Goal: Information Seeking & Learning: Learn about a topic

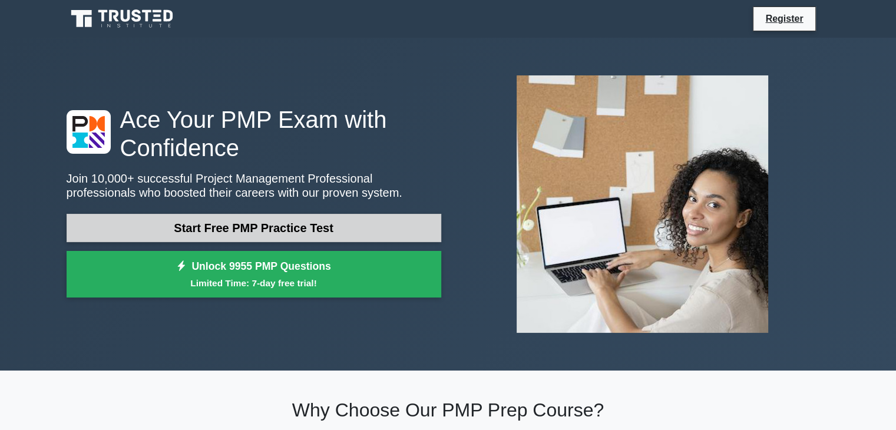
click at [240, 227] on link "Start Free PMP Practice Test" at bounding box center [254, 228] width 375 height 28
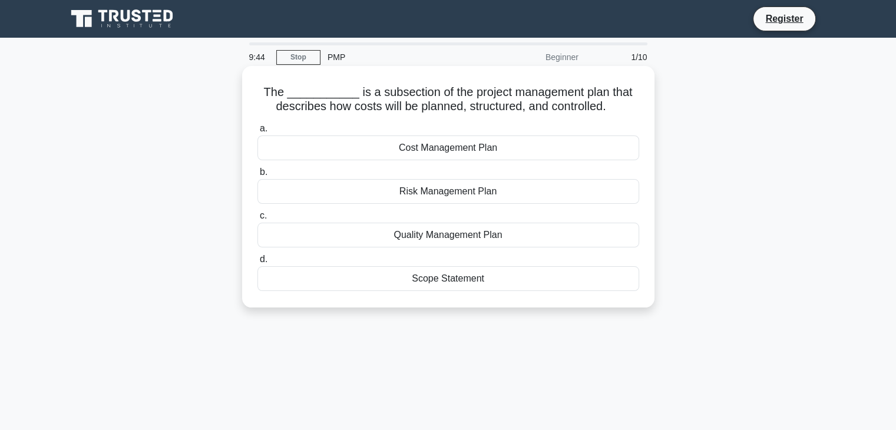
click at [490, 143] on div "Cost Management Plan" at bounding box center [448, 147] width 382 height 25
click at [257, 133] on input "a. Cost Management Plan" at bounding box center [257, 129] width 0 height 8
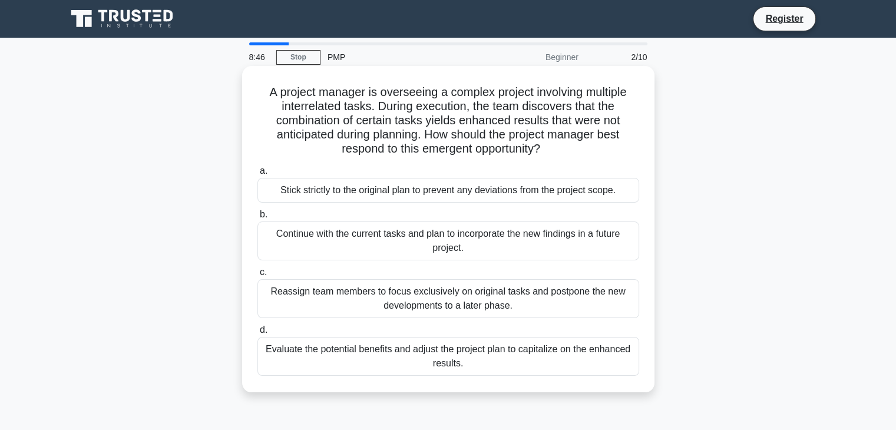
click at [494, 361] on div "Evaluate the potential benefits and adjust the project plan to capitalize on th…" at bounding box center [448, 356] width 382 height 39
click at [257, 334] on input "d. Evaluate the potential benefits and adjust the project plan to capitalize on…" at bounding box center [257, 330] width 0 height 8
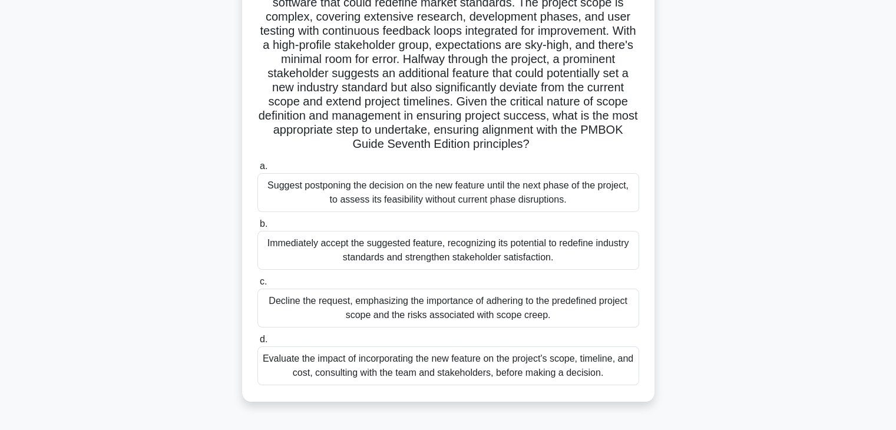
scroll to position [177, 0]
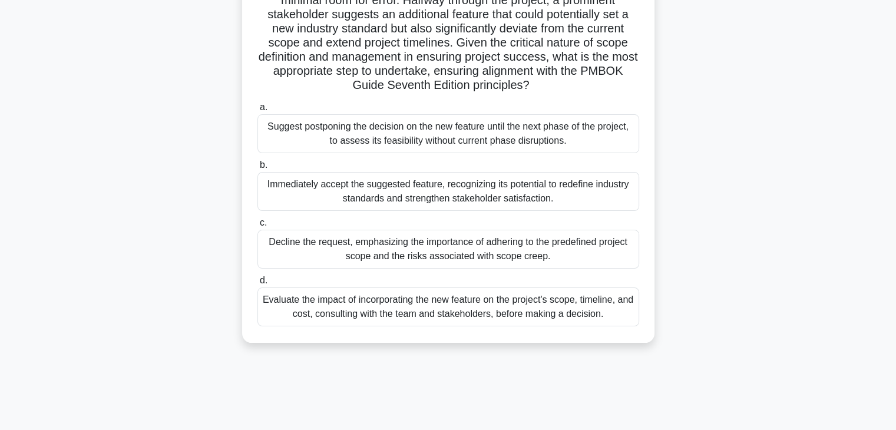
click at [535, 191] on div "Immediately accept the suggested feature, recognizing its potential to redefine…" at bounding box center [448, 191] width 382 height 39
click at [257, 169] on input "b. Immediately accept the suggested feature, recognizing its potential to redef…" at bounding box center [257, 165] width 0 height 8
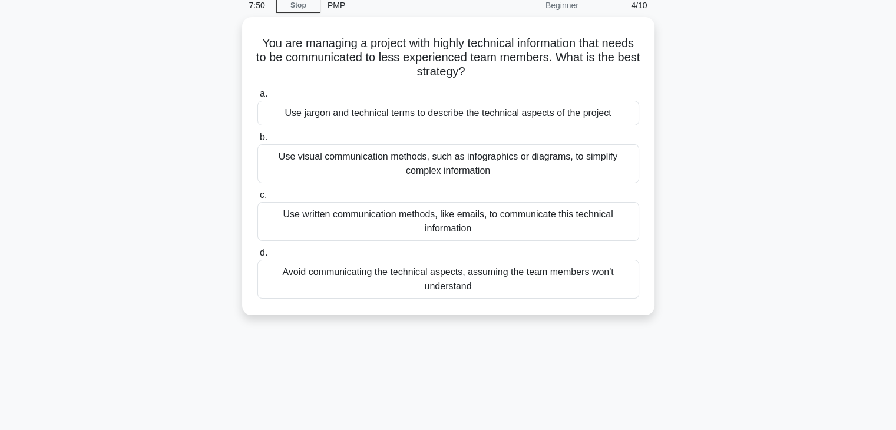
scroll to position [0, 0]
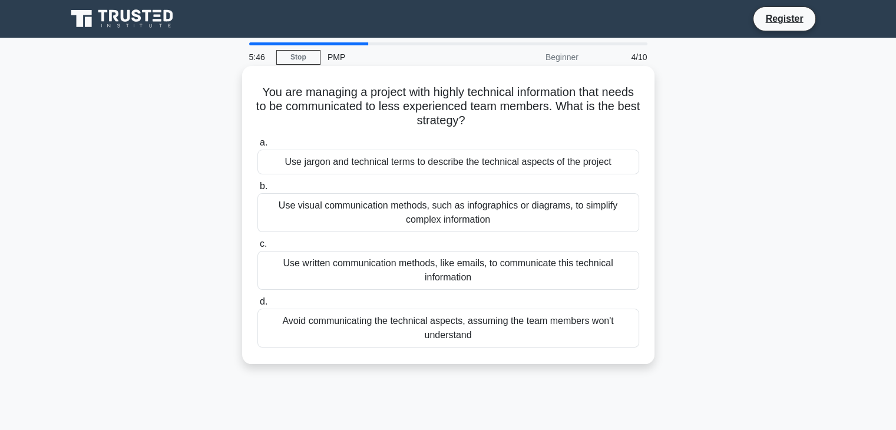
click at [443, 161] on div "Use jargon and technical terms to describe the technical aspects of the project" at bounding box center [448, 162] width 382 height 25
click at [257, 147] on input "a. Use jargon and technical terms to describe the technical aspects of the proj…" at bounding box center [257, 143] width 0 height 8
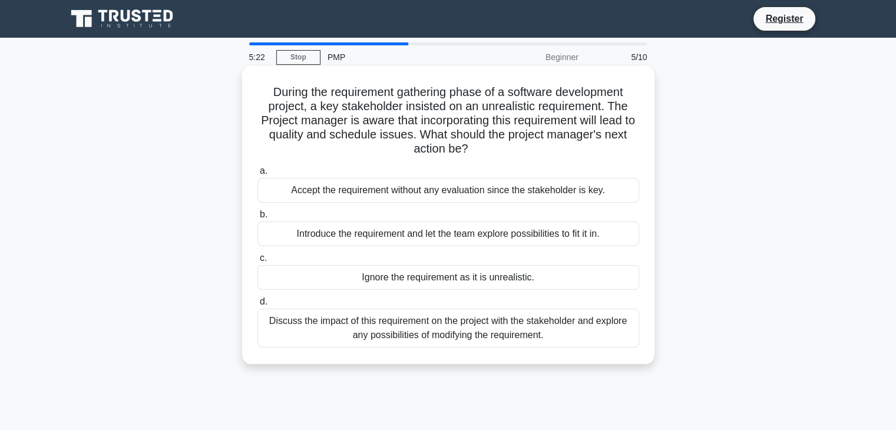
click at [478, 334] on div "Discuss the impact of this requirement on the project with the stakeholder and …" at bounding box center [448, 328] width 382 height 39
click at [257, 306] on input "d. Discuss the impact of this requirement on the project with the stakeholder a…" at bounding box center [257, 302] width 0 height 8
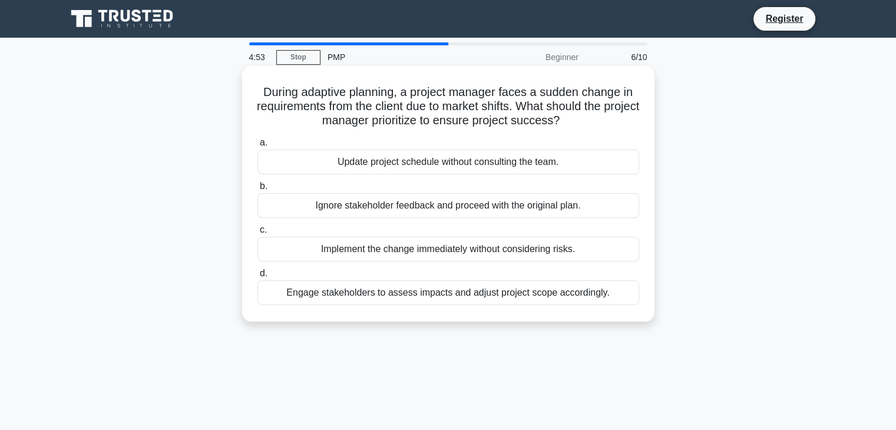
click at [362, 297] on div "Engage stakeholders to assess impacts and adjust project scope accordingly." at bounding box center [448, 292] width 382 height 25
click at [257, 277] on input "d. Engage stakeholders to assess impacts and adjust project scope accordingly." at bounding box center [257, 274] width 0 height 8
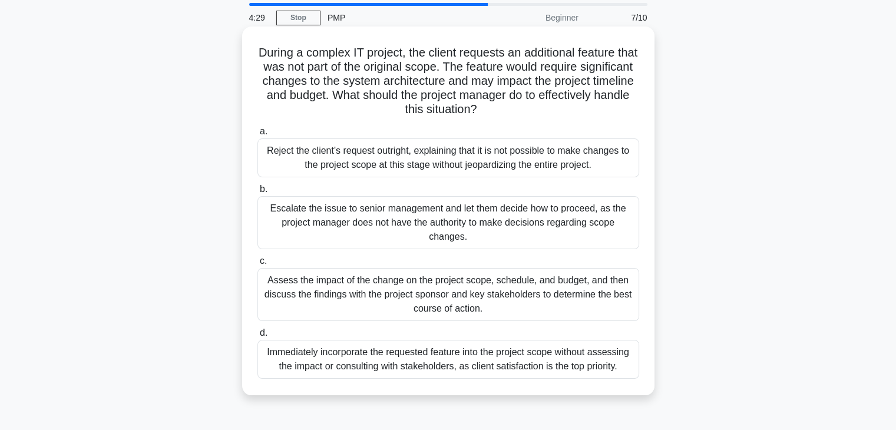
scroll to position [59, 0]
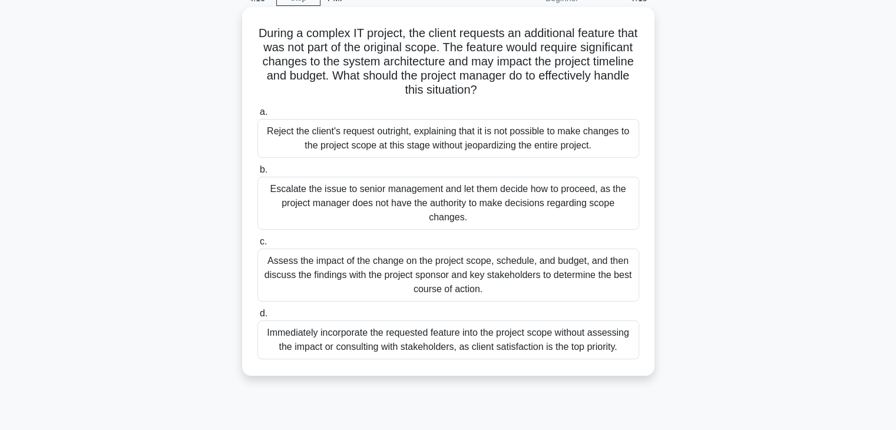
click at [471, 270] on div "Assess the impact of the change on the project scope, schedule, and budget, and…" at bounding box center [448, 275] width 382 height 53
click at [257, 246] on input "c. Assess the impact of the change on the project scope, schedule, and budget, …" at bounding box center [257, 242] width 0 height 8
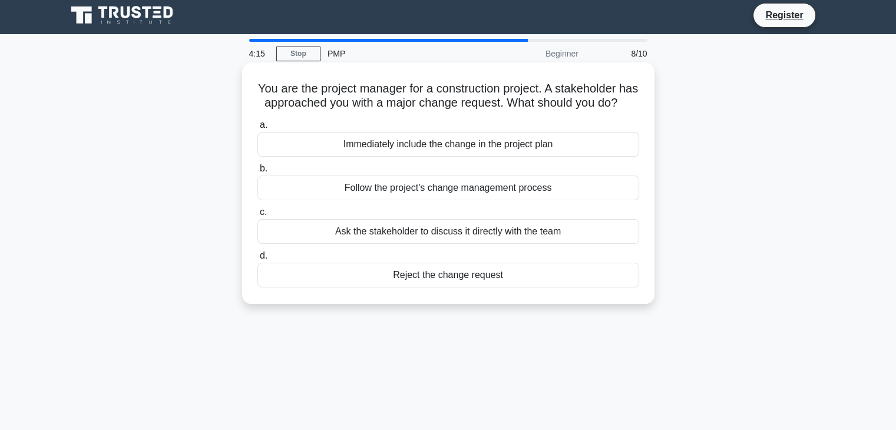
scroll to position [0, 0]
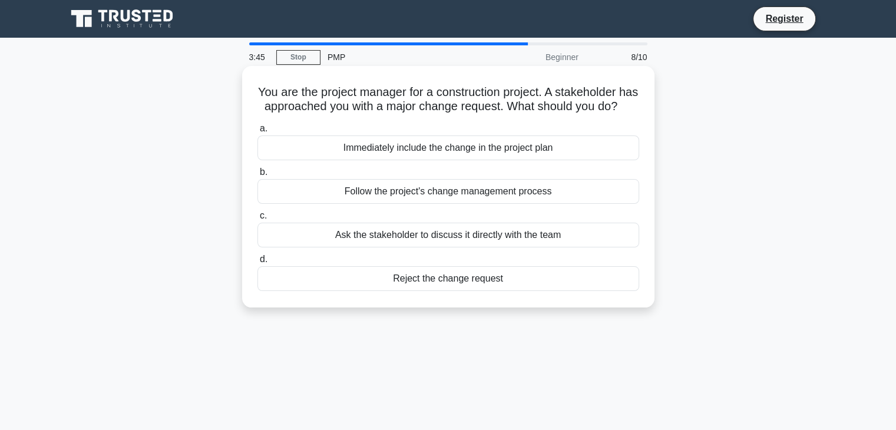
click at [475, 203] on div "Follow the project's change management process" at bounding box center [448, 191] width 382 height 25
click at [257, 176] on input "b. Follow the project's change management process" at bounding box center [257, 172] width 0 height 8
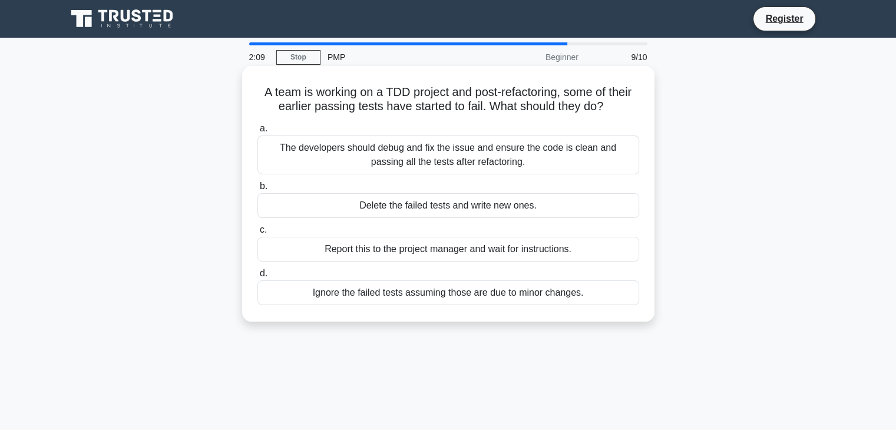
click at [506, 248] on div "Report this to the project manager and wait for instructions." at bounding box center [448, 249] width 382 height 25
click at [257, 234] on input "c. Report this to the project manager and wait for instructions." at bounding box center [257, 230] width 0 height 8
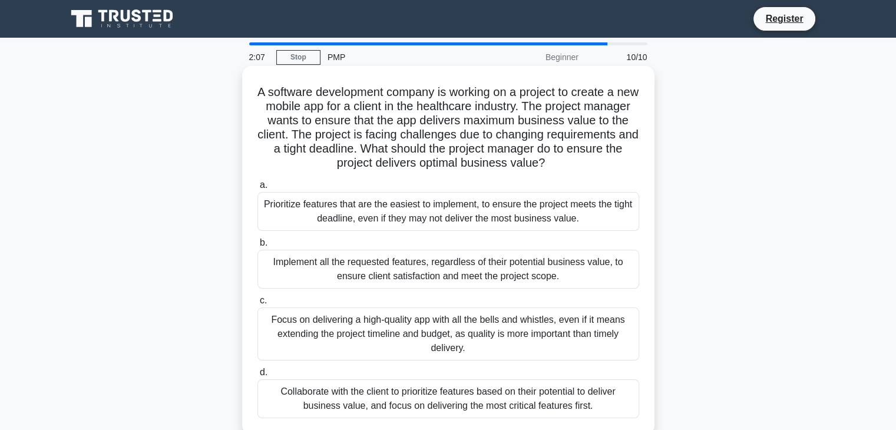
scroll to position [59, 0]
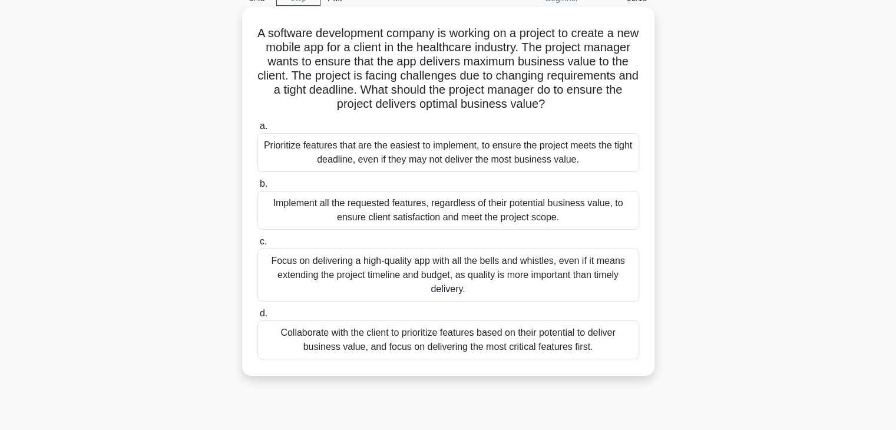
click at [501, 274] on div "Focus on delivering a high-quality app with all the bells and whistles, even if…" at bounding box center [448, 275] width 382 height 53
click at [257, 246] on input "c. Focus on delivering a high-quality app with all the bells and whistles, even…" at bounding box center [257, 242] width 0 height 8
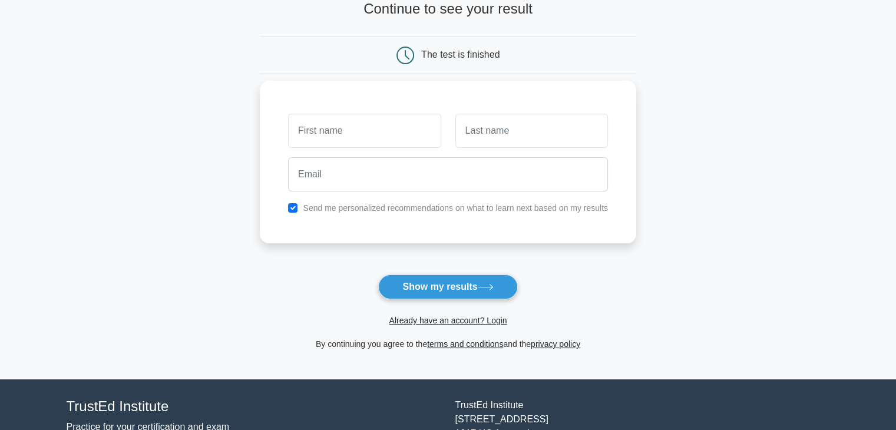
scroll to position [161, 0]
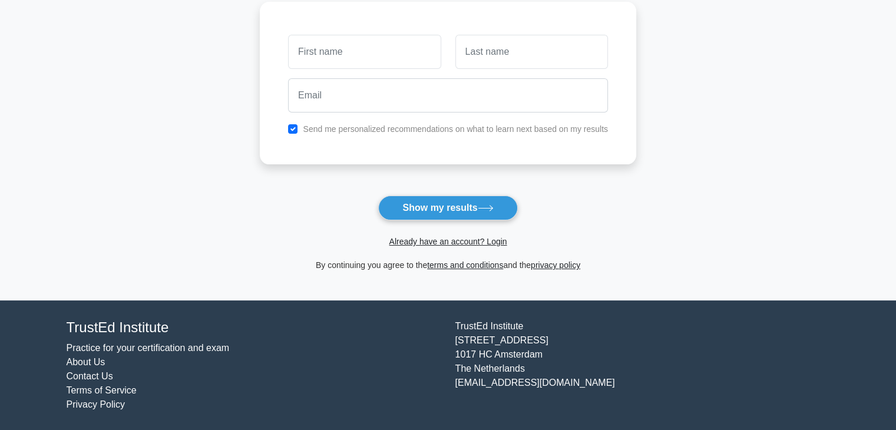
click at [336, 44] on input "text" at bounding box center [364, 52] width 153 height 34
type input "Praveen Vimal Raj"
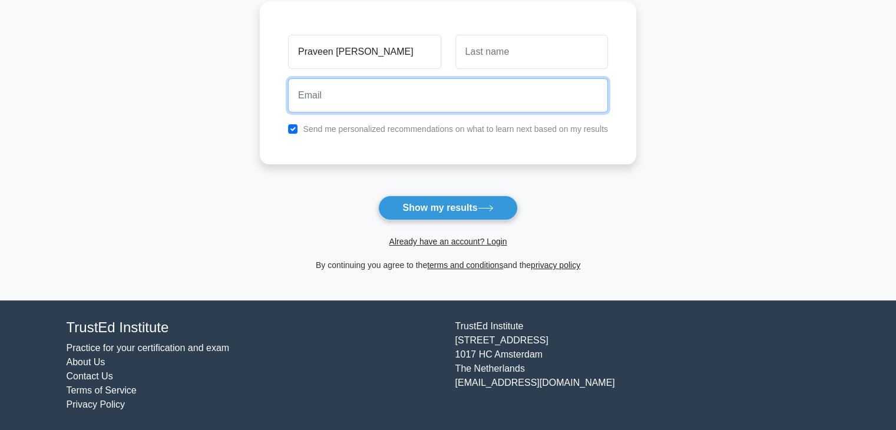
click at [337, 95] on input "email" at bounding box center [448, 95] width 320 height 34
type input "[EMAIL_ADDRESS][DOMAIN_NAME]"
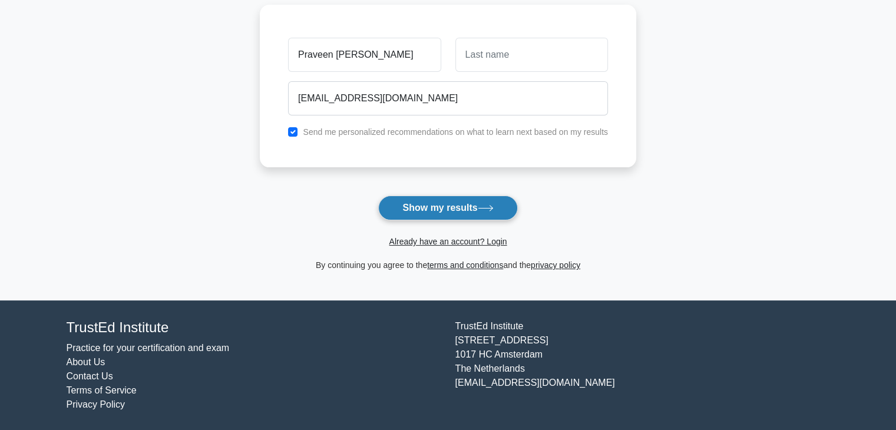
click at [448, 201] on button "Show my results" at bounding box center [447, 208] width 139 height 25
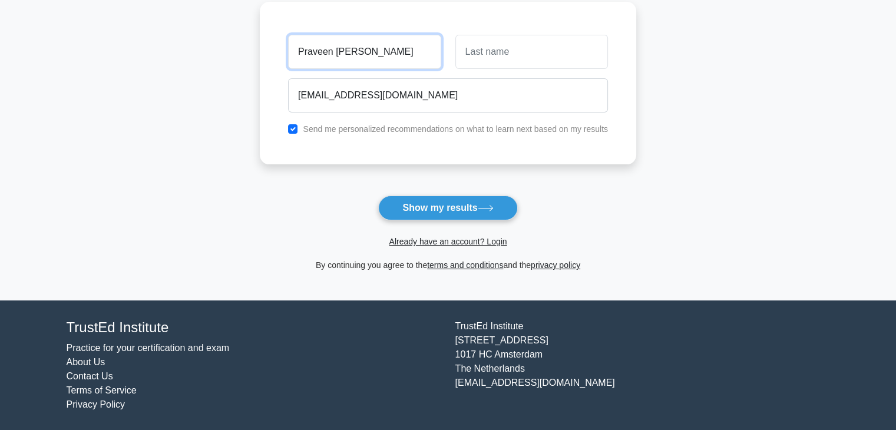
drag, startPoint x: 375, startPoint y: 50, endPoint x: 360, endPoint y: 48, distance: 15.5
click at [360, 48] on input "Praveen Vimal Raj" at bounding box center [364, 52] width 153 height 34
paste input "Some professions are restricted to Saudi nationals (Saudization/Nitaqat program"
type input "Praveen Vimal"
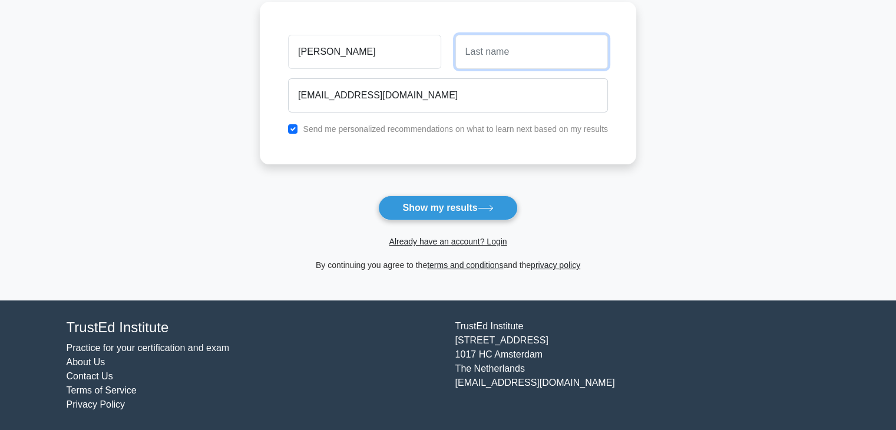
click at [490, 49] on input "text" at bounding box center [531, 52] width 153 height 34
paste input "Raj"
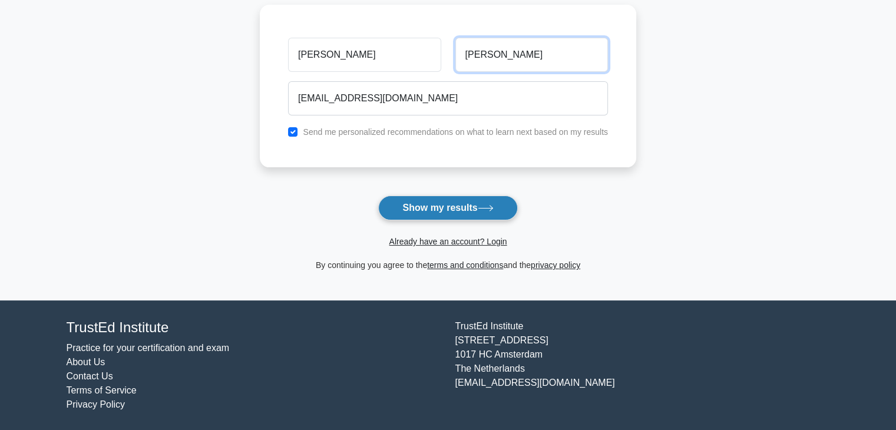
type input "Raj"
click at [450, 207] on button "Show my results" at bounding box center [447, 208] width 139 height 25
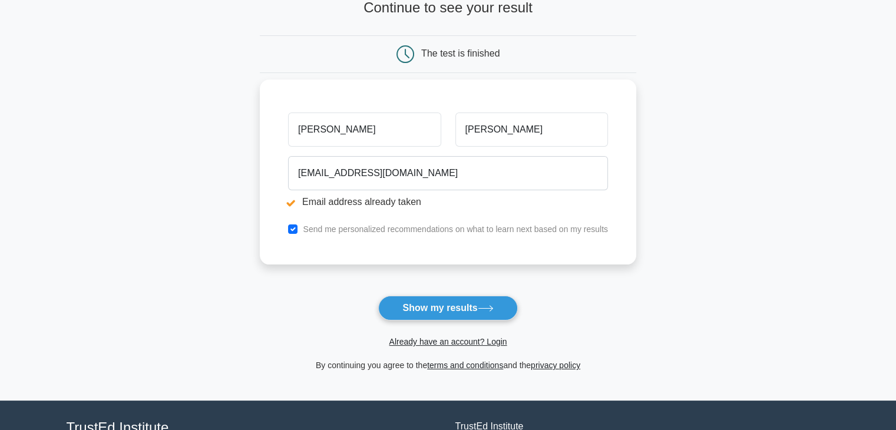
scroll to position [51, 0]
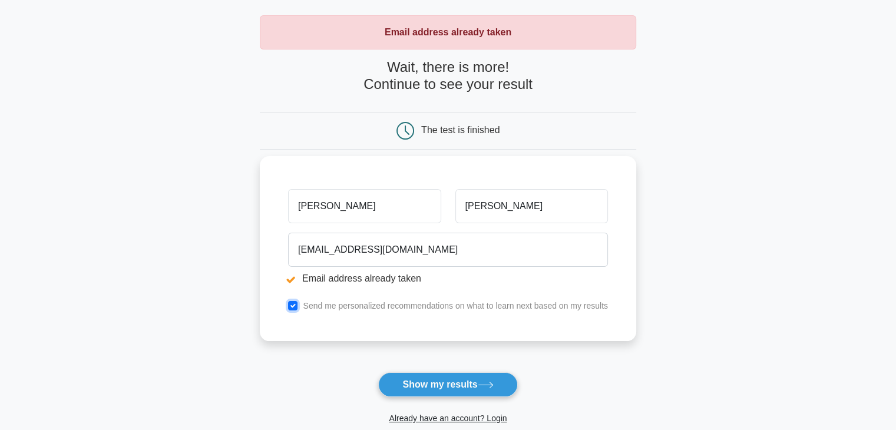
click at [292, 303] on input "checkbox" at bounding box center [292, 305] width 9 height 9
checkbox input "false"
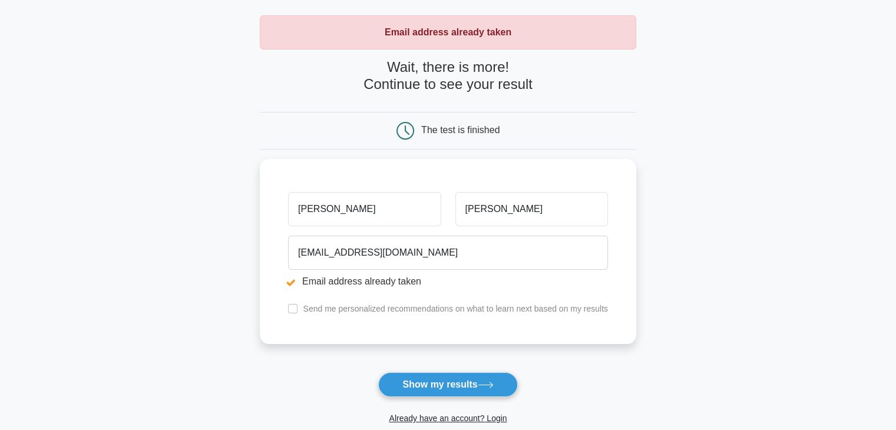
click at [445, 384] on button "Show my results" at bounding box center [447, 384] width 139 height 25
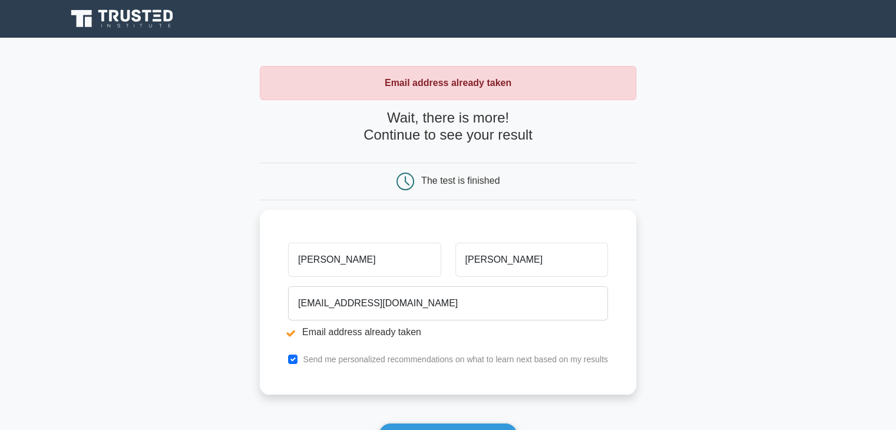
click at [138, 24] on icon at bounding box center [123, 19] width 113 height 22
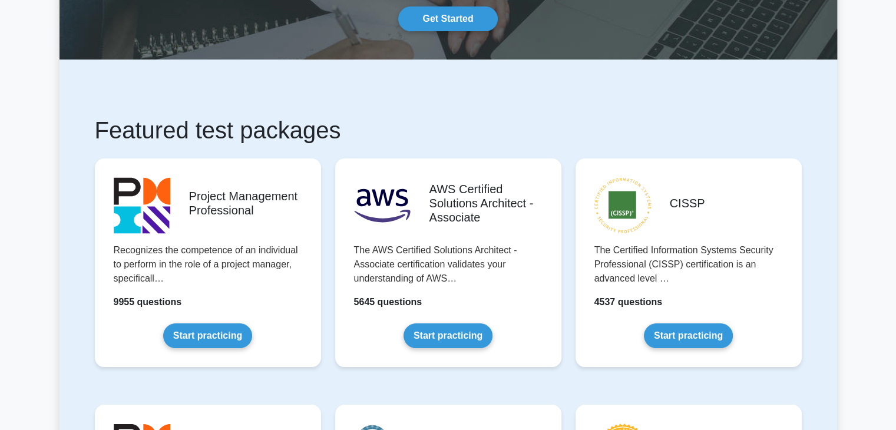
scroll to position [118, 0]
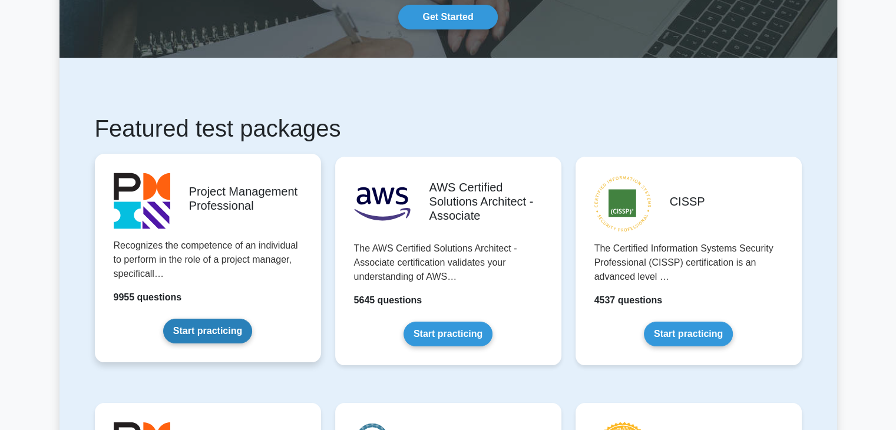
click at [241, 335] on link "Start practicing" at bounding box center [207, 331] width 89 height 25
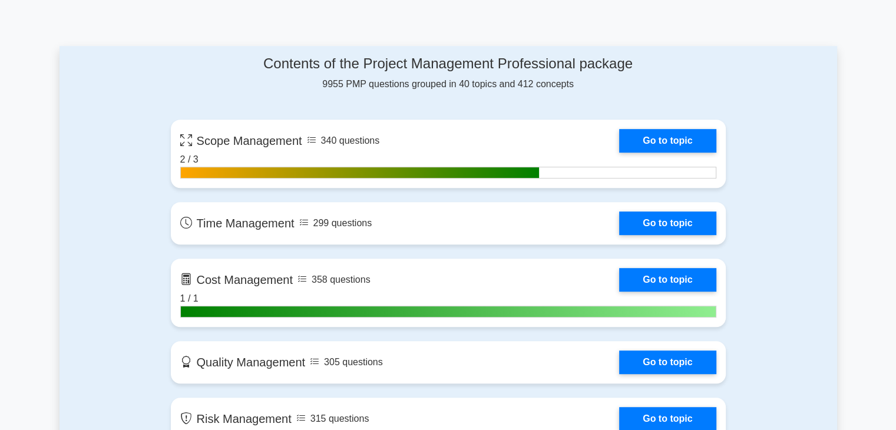
scroll to position [589, 0]
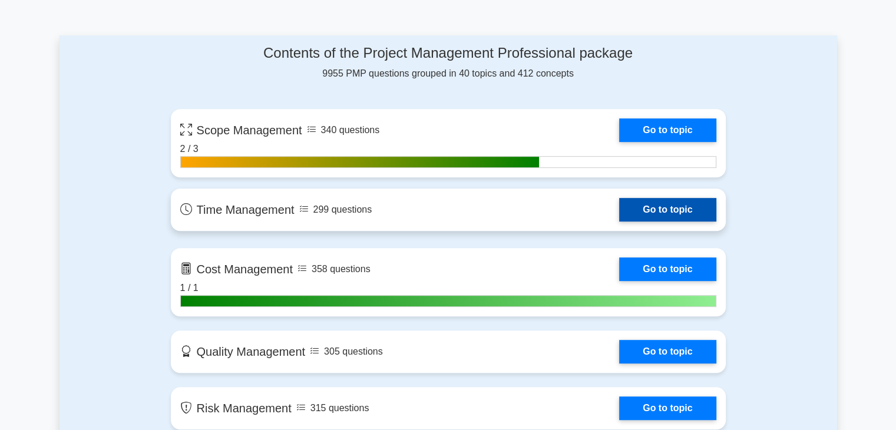
click at [658, 207] on link "Go to topic" at bounding box center [667, 210] width 97 height 24
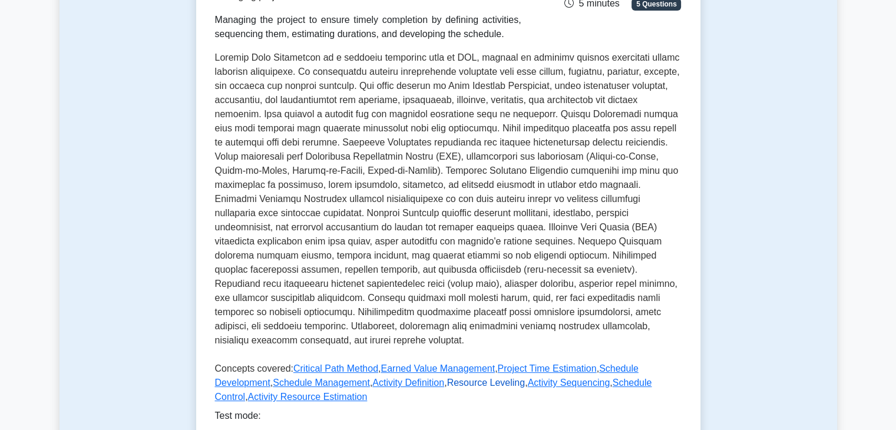
scroll to position [353, 0]
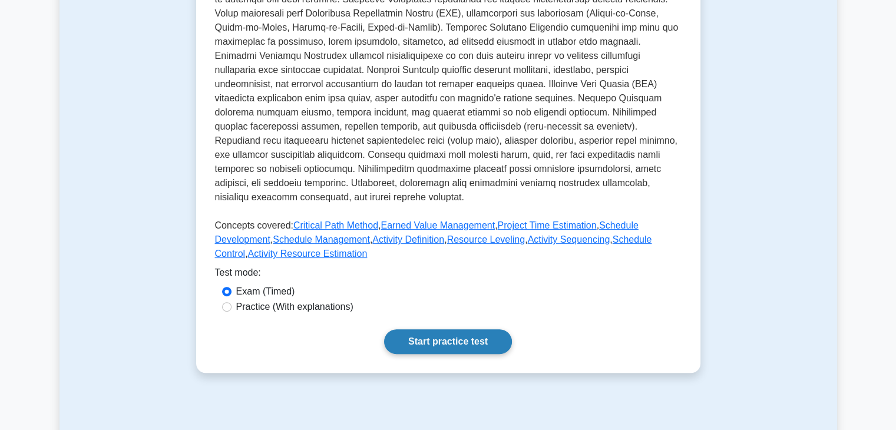
click at [459, 331] on link "Start practice test" at bounding box center [448, 341] width 128 height 25
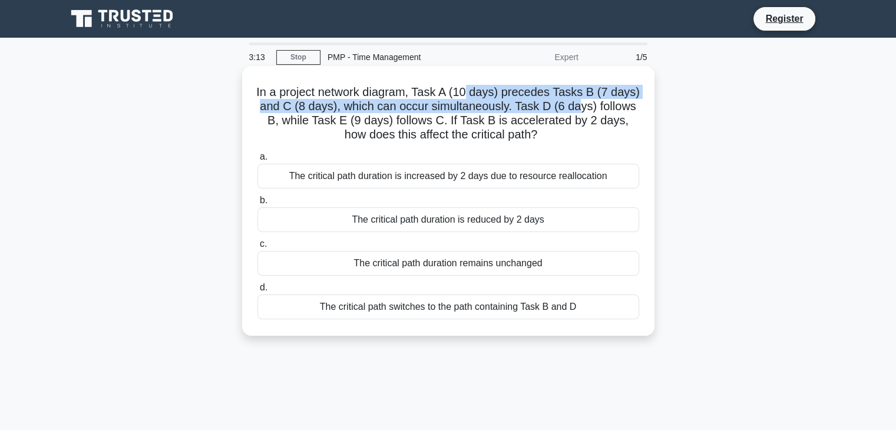
drag, startPoint x: 578, startPoint y: 110, endPoint x: 471, endPoint y: 91, distance: 108.3
click at [471, 91] on h5 "In a project network diagram, Task A (10 days) precedes Tasks B (7 days) and C …" at bounding box center [448, 114] width 384 height 58
drag, startPoint x: 566, startPoint y: 144, endPoint x: 251, endPoint y: 87, distance: 320.1
click at [251, 87] on div "In a project network diagram, Task A (10 days) precedes Tasks B (7 days) and C …" at bounding box center [448, 201] width 403 height 260
copy h5 "In a project network diagram, Task A (10 days) precedes Tasks B (7 days) and C …"
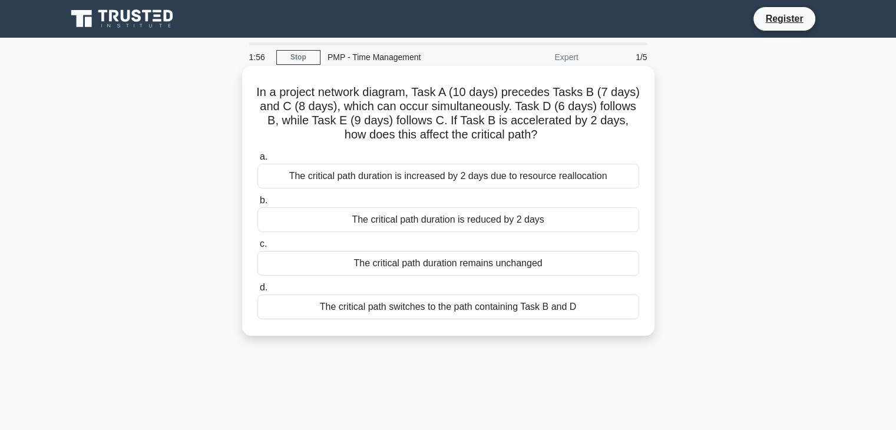
click at [439, 221] on div "The critical path duration is reduced by 2 days" at bounding box center [448, 219] width 382 height 25
click at [257, 204] on input "b. The critical path duration is reduced by 2 days" at bounding box center [257, 201] width 0 height 8
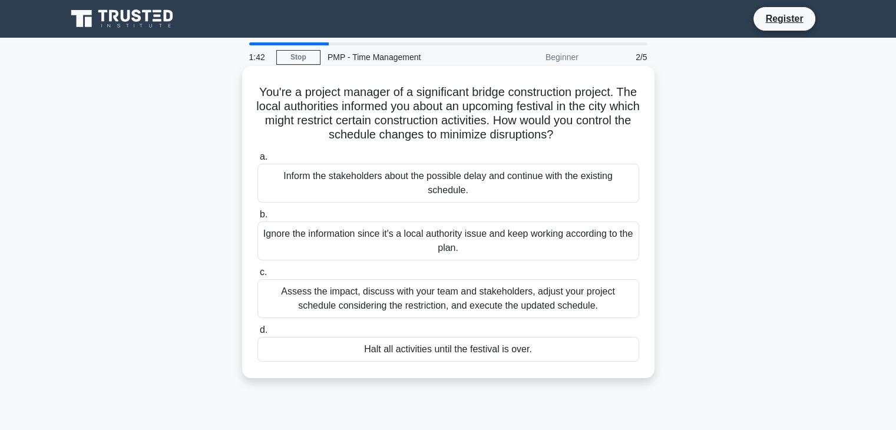
click at [441, 300] on div "Assess the impact, discuss with your team and stakeholders, adjust your project…" at bounding box center [448, 298] width 382 height 39
click at [257, 276] on input "c. Assess the impact, discuss with your team and stakeholders, adjust your proj…" at bounding box center [257, 273] width 0 height 8
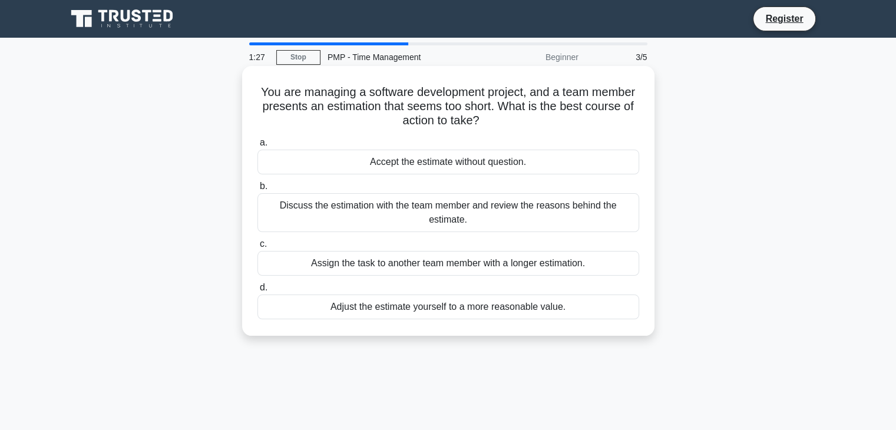
click at [488, 223] on div "Discuss the estimation with the team member and review the reasons behind the e…" at bounding box center [448, 212] width 382 height 39
click at [257, 190] on input "b. Discuss the estimation with the team member and review the reasons behind th…" at bounding box center [257, 187] width 0 height 8
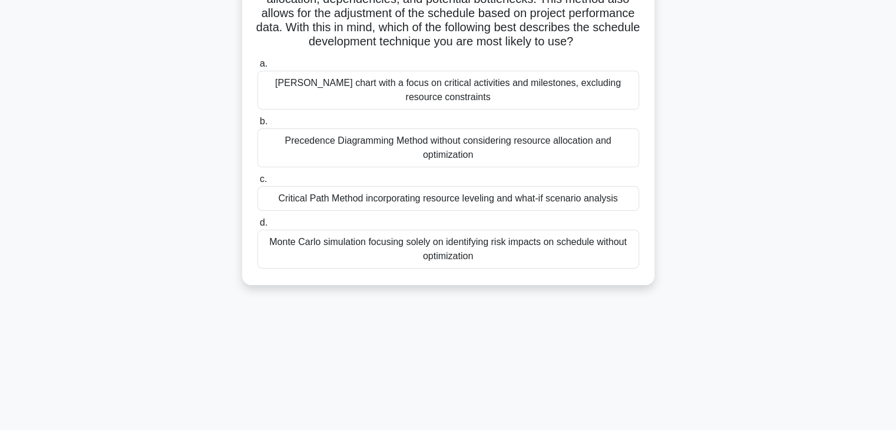
scroll to position [148, 0]
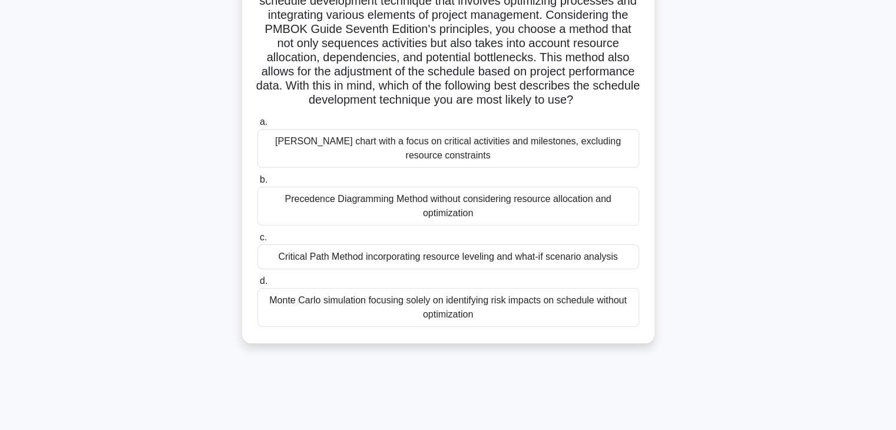
click at [469, 168] on div "[PERSON_NAME] chart with a focus on critical activities and milestones, excludi…" at bounding box center [448, 148] width 382 height 39
click at [257, 126] on input "[PERSON_NAME] chart with a focus on critical activities and milestones, excludi…" at bounding box center [257, 122] width 0 height 8
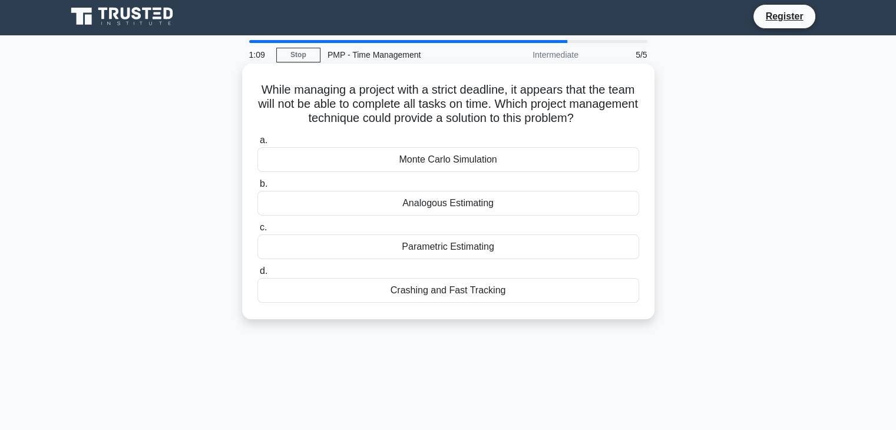
scroll to position [0, 0]
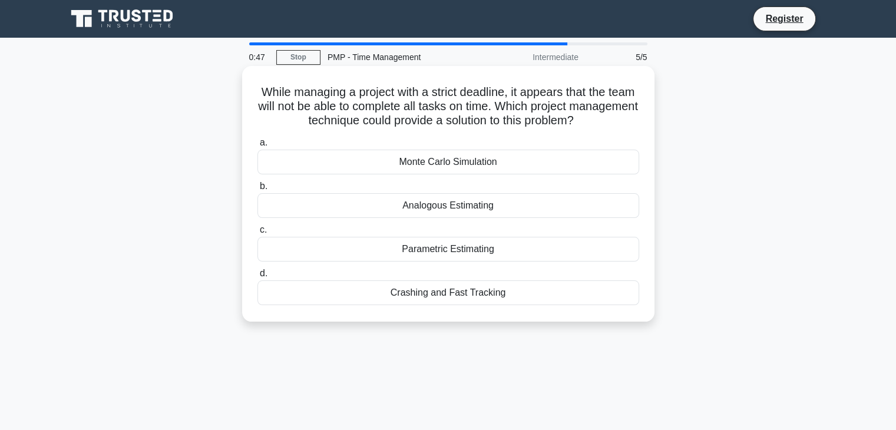
click at [463, 290] on div "Crashing and Fast Tracking" at bounding box center [448, 292] width 382 height 25
click at [257, 277] on input "d. Crashing and Fast Tracking" at bounding box center [257, 274] width 0 height 8
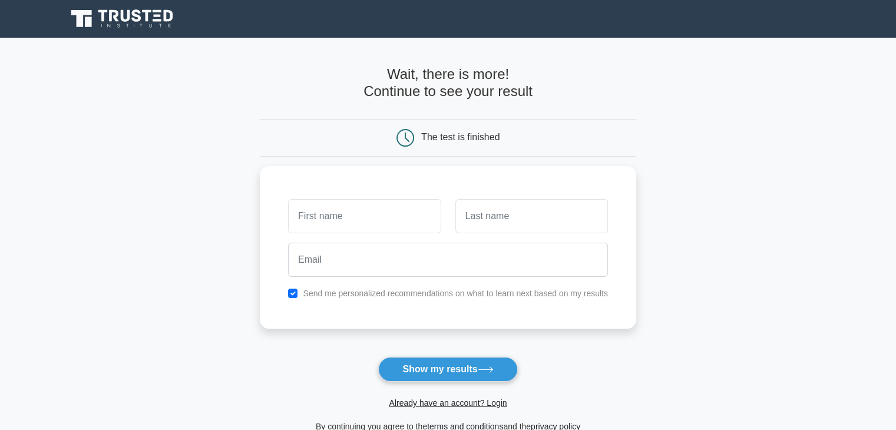
click at [99, 26] on icon at bounding box center [123, 19] width 113 height 22
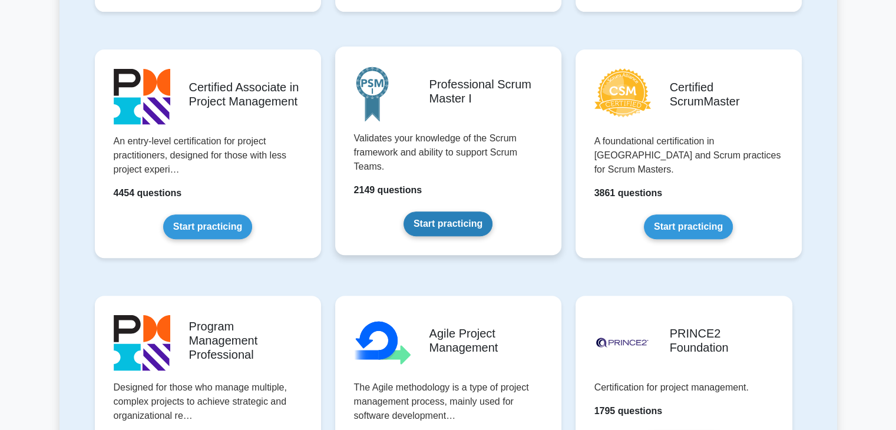
scroll to position [589, 0]
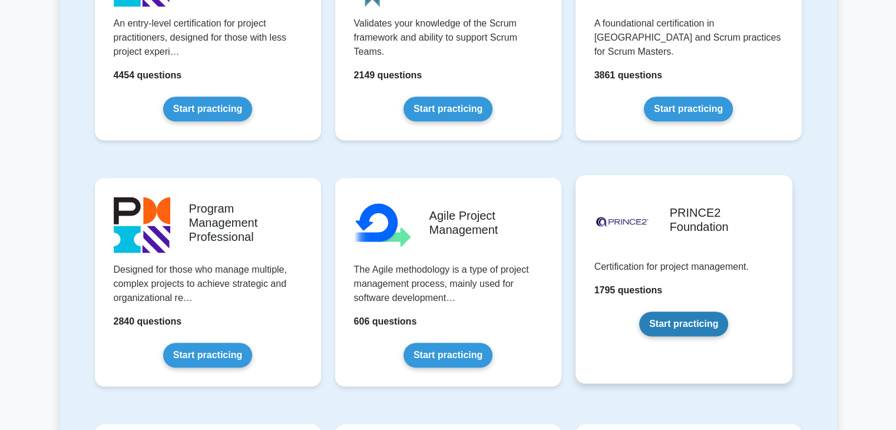
click at [673, 327] on link "Start practicing" at bounding box center [683, 324] width 89 height 25
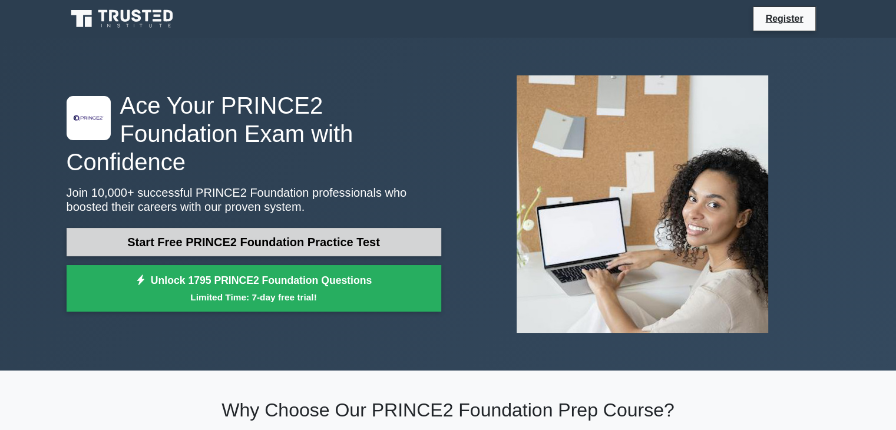
click at [259, 228] on link "Start Free PRINCE2 Foundation Practice Test" at bounding box center [254, 242] width 375 height 28
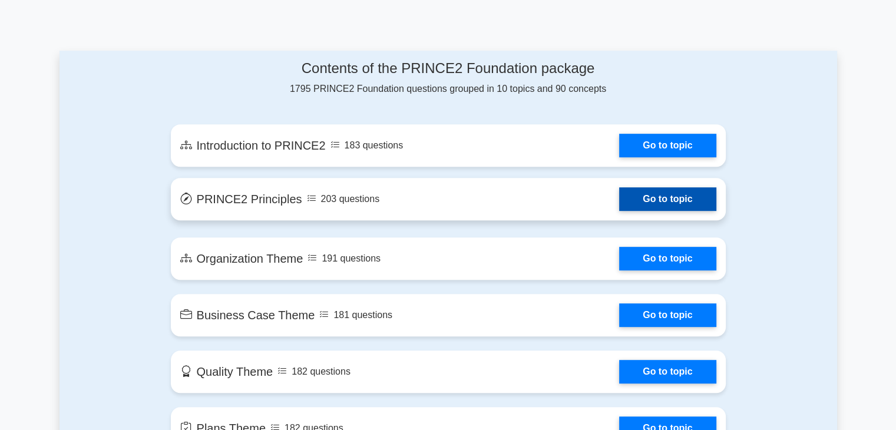
scroll to position [589, 0]
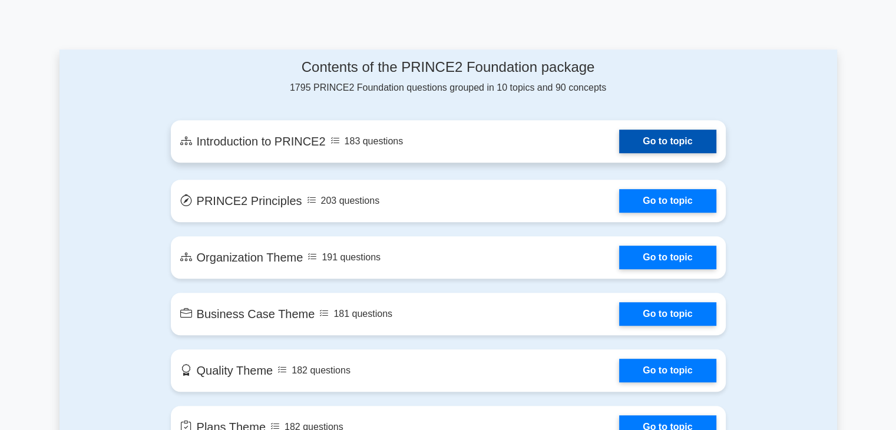
click at [629, 145] on link "Go to topic" at bounding box center [667, 142] width 97 height 24
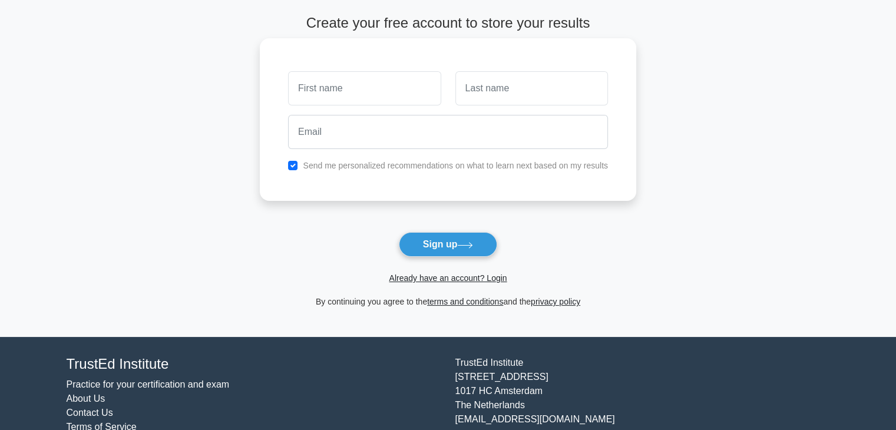
scroll to position [88, 0]
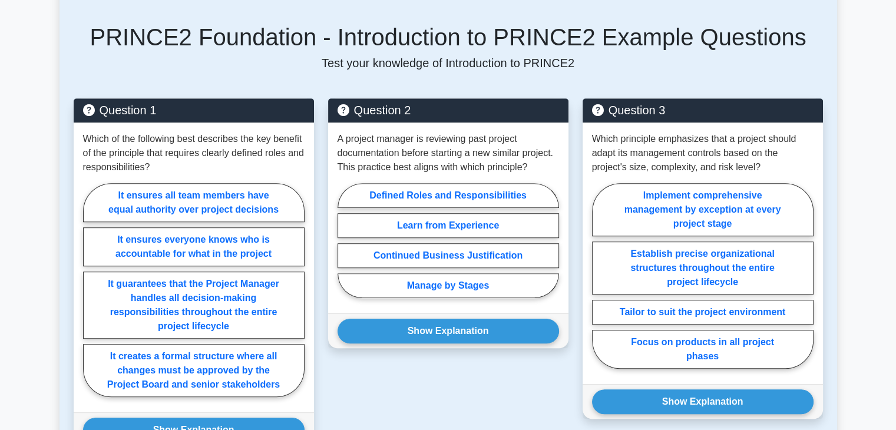
scroll to position [766, 0]
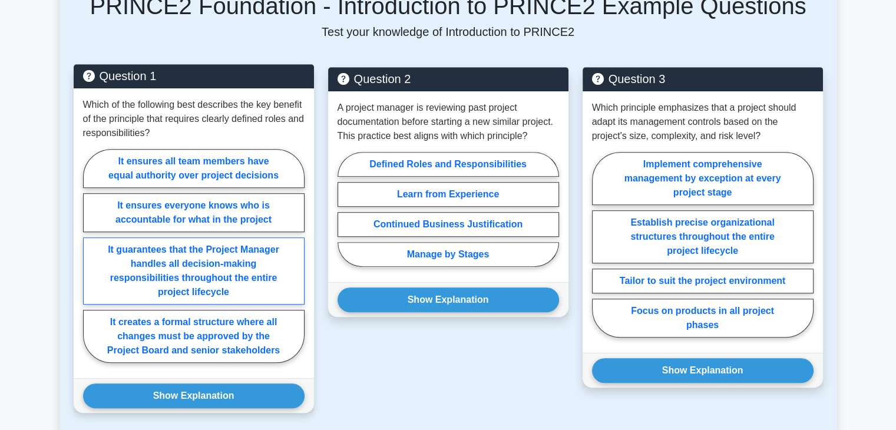
drag, startPoint x: 225, startPoint y: 194, endPoint x: 233, endPoint y: 230, distance: 36.9
click at [225, 194] on label "It ensures everyone knows who is accountable for what in the project" at bounding box center [193, 212] width 221 height 39
click at [91, 256] on input "It ensures everyone knows who is accountable for what in the project" at bounding box center [87, 260] width 8 height 8
radio input "true"
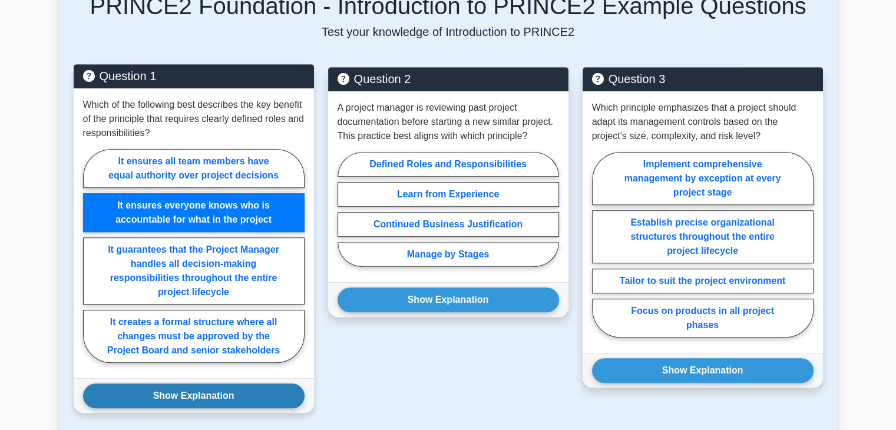
click at [196, 387] on button "Show Explanation" at bounding box center [193, 395] width 221 height 25
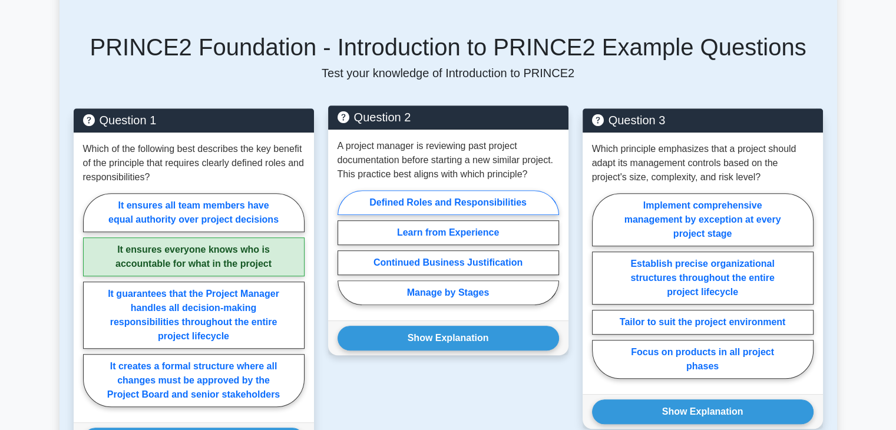
scroll to position [707, 0]
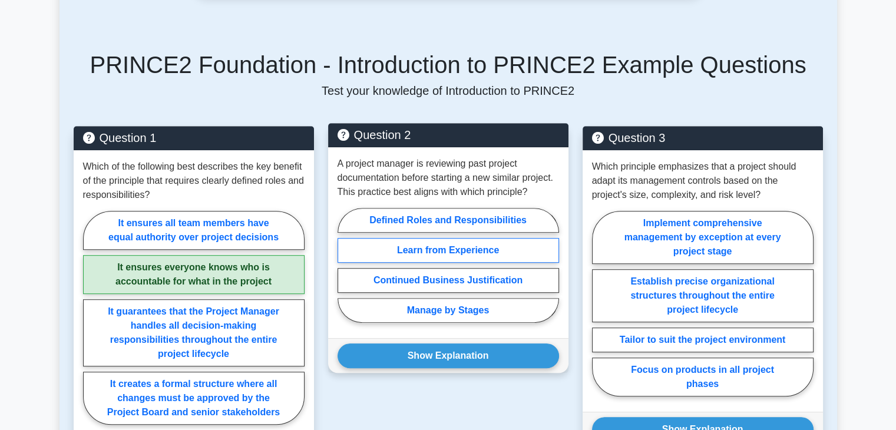
click at [513, 238] on label "Learn from Experience" at bounding box center [447, 250] width 221 height 25
click at [345, 265] on input "Learn from Experience" at bounding box center [341, 269] width 8 height 8
radio input "true"
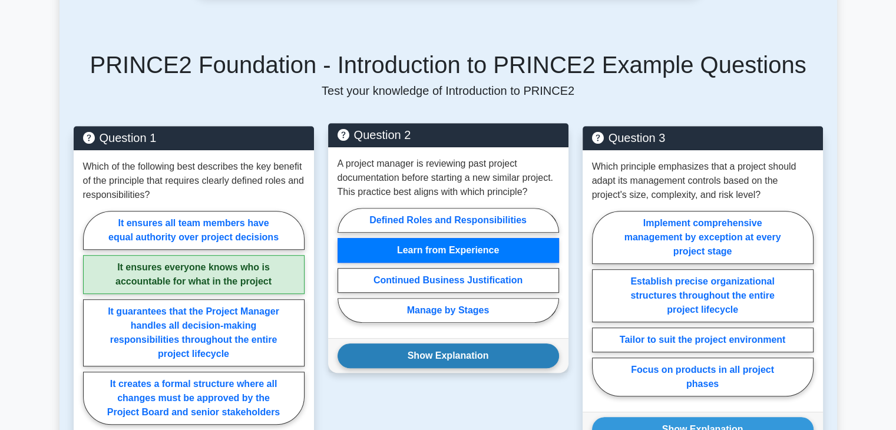
click at [496, 343] on button "Show Explanation" at bounding box center [447, 355] width 221 height 25
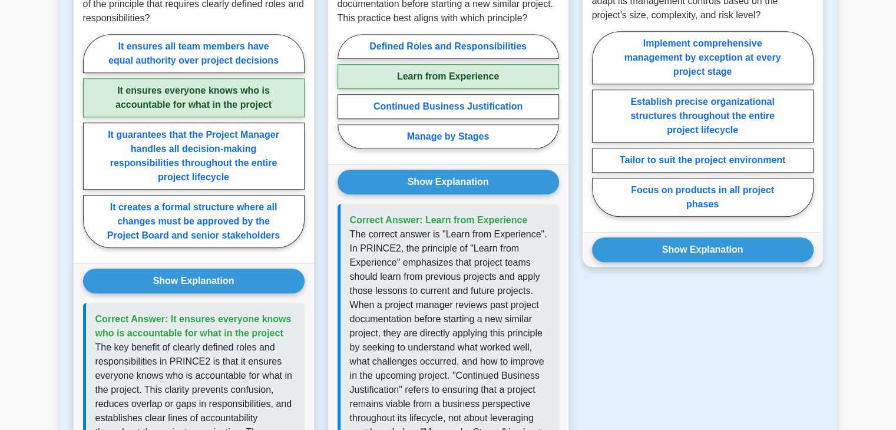
scroll to position [648, 0]
